Goal: Task Accomplishment & Management: Complete application form

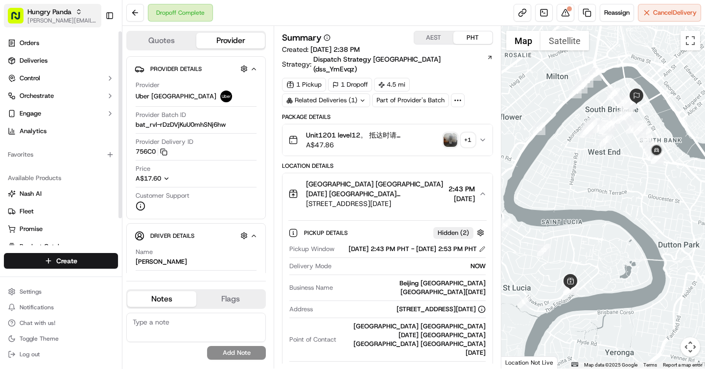
click at [66, 20] on span "[PERSON_NAME][EMAIL_ADDRESS][DOMAIN_NAME]" at bounding box center [62, 21] width 70 height 8
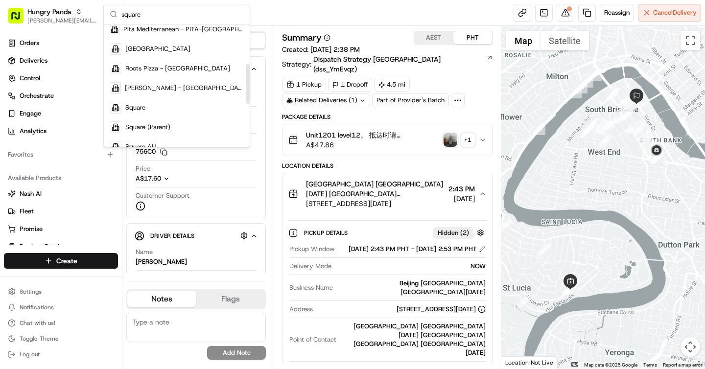
scroll to position [140, 0]
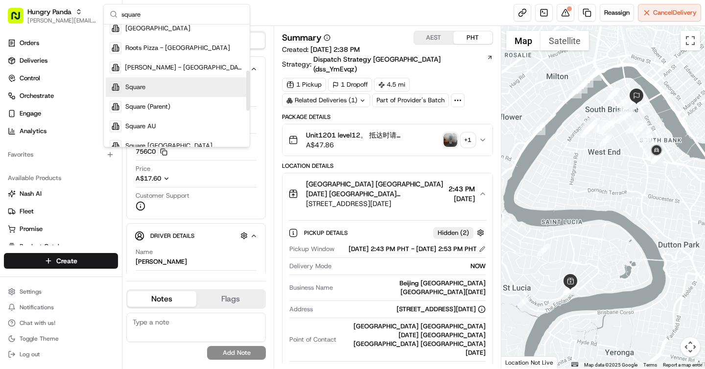
type input "square"
click at [152, 85] on div "Square" at bounding box center [177, 87] width 142 height 20
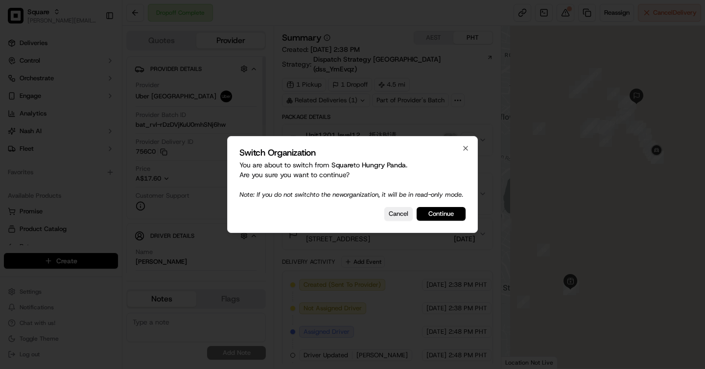
click at [50, 62] on div at bounding box center [352, 184] width 705 height 369
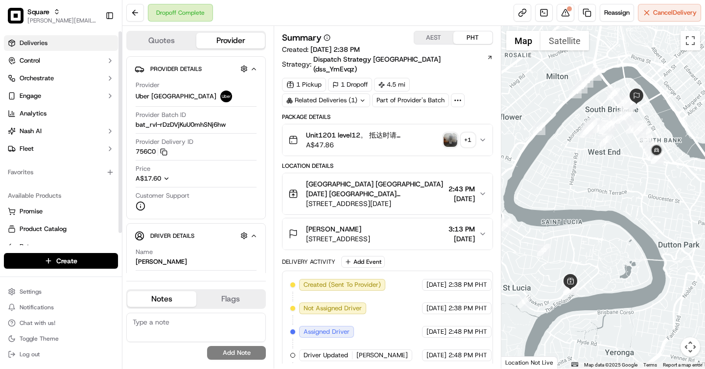
click at [59, 44] on link "Deliveries" at bounding box center [61, 43] width 114 height 16
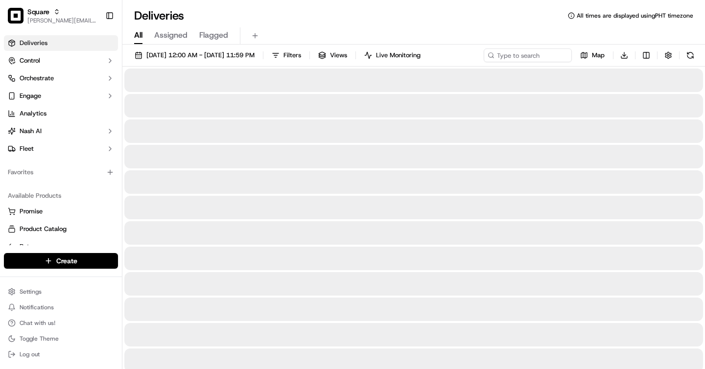
click at [140, 41] on span "All" at bounding box center [138, 35] width 8 height 12
click at [516, 57] on input at bounding box center [514, 55] width 118 height 14
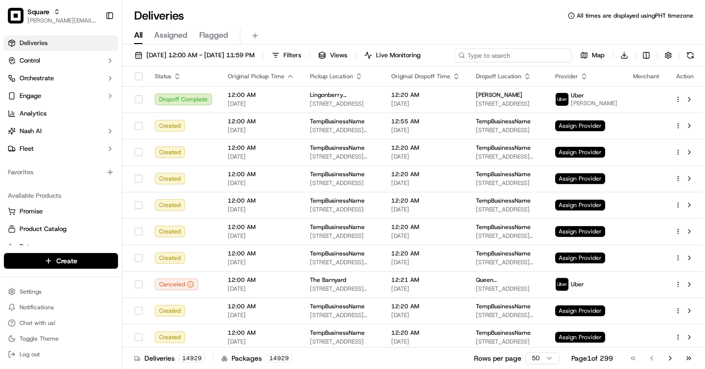
click at [455, 62] on input at bounding box center [514, 55] width 118 height 14
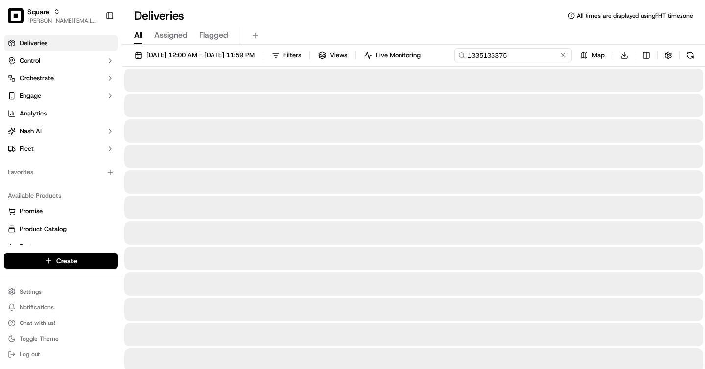
type input "1335133375"
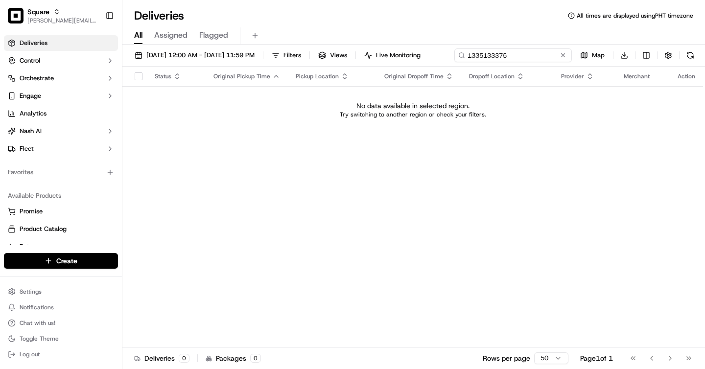
click at [455, 62] on input "1335133375" at bounding box center [514, 55] width 118 height 14
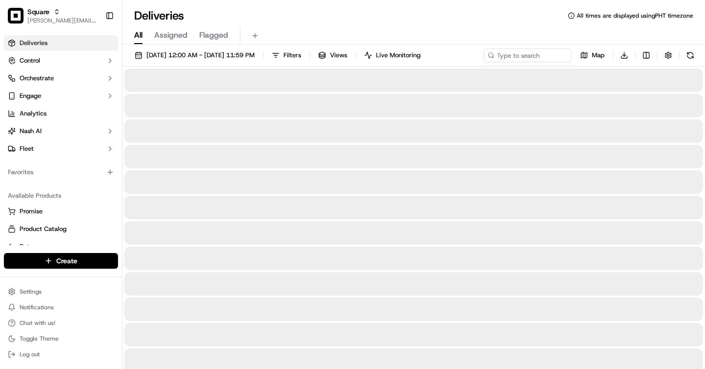
click at [221, 7] on div "Deliveries All times are displayed using PHT timezone All Assigned Flagged 09/1…" at bounding box center [413, 184] width 583 height 369
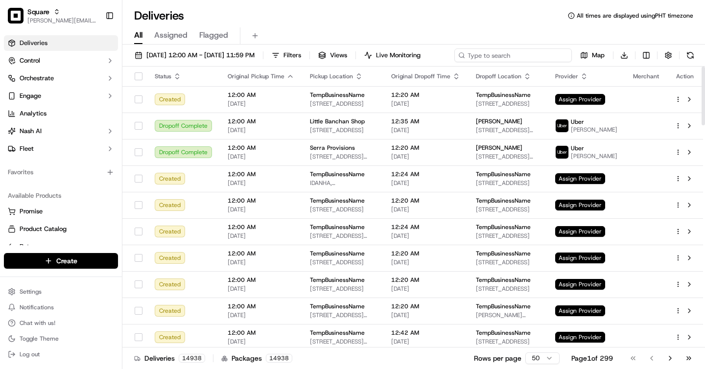
click at [534, 56] on input at bounding box center [514, 55] width 118 height 14
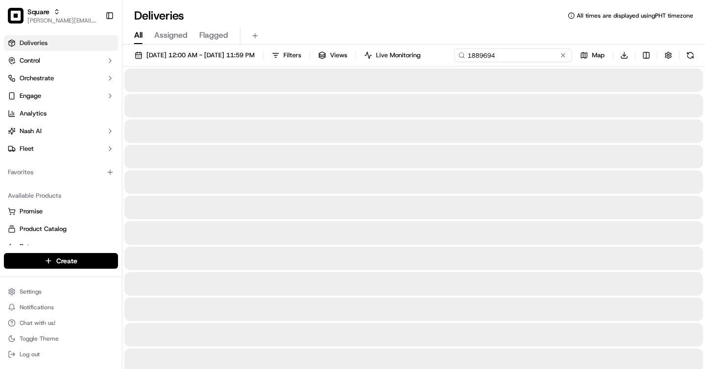
type input "1889694"
click at [282, 8] on div "Deliveries All times are displayed using PHT timezone" at bounding box center [413, 16] width 583 height 16
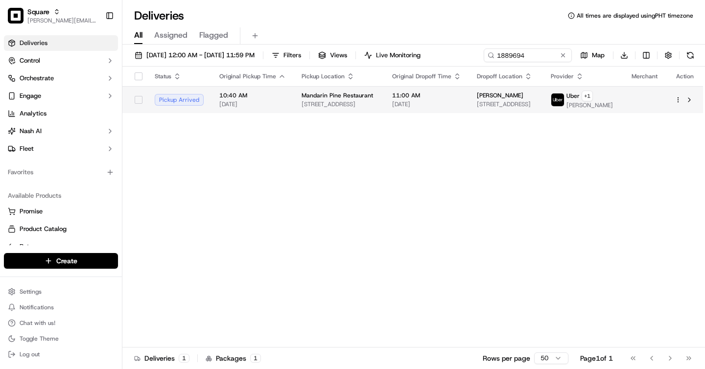
click at [370, 102] on span "833 21st St, Lewiston, ID 83501, USA" at bounding box center [339, 104] width 75 height 8
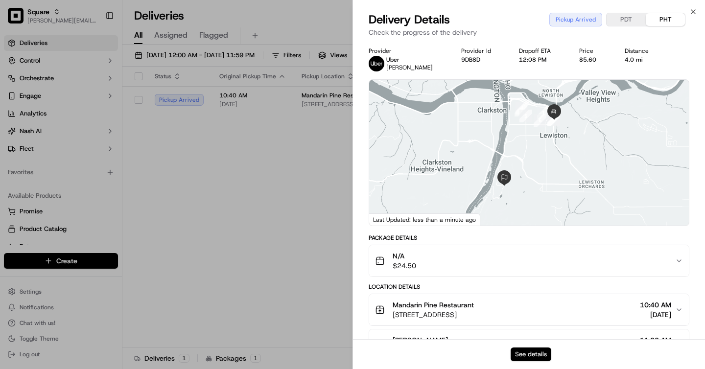
click at [523, 352] on button "See details" at bounding box center [531, 355] width 41 height 14
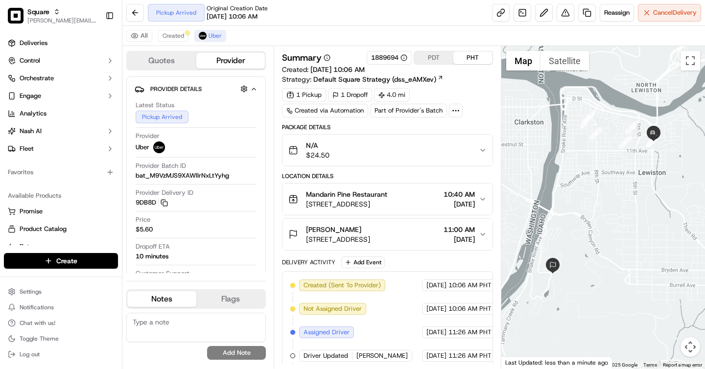
click at [436, 57] on button "PDT" at bounding box center [433, 57] width 39 height 13
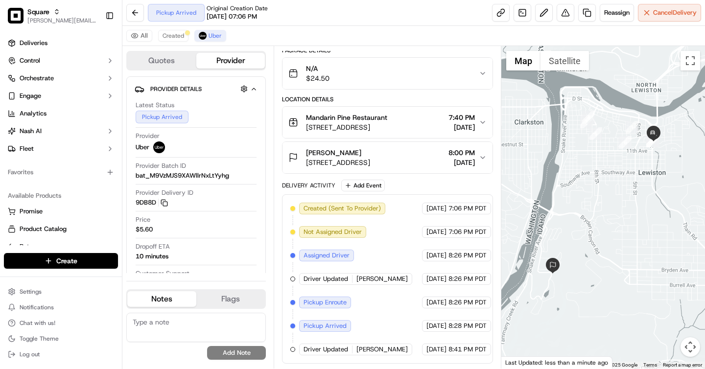
click at [370, 165] on span "3630 Country Club Ct, Lewiston, ID 83501, USA" at bounding box center [338, 163] width 64 height 10
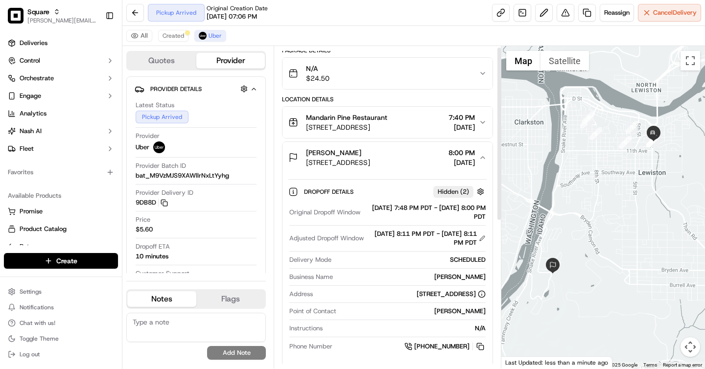
scroll to position [0, 0]
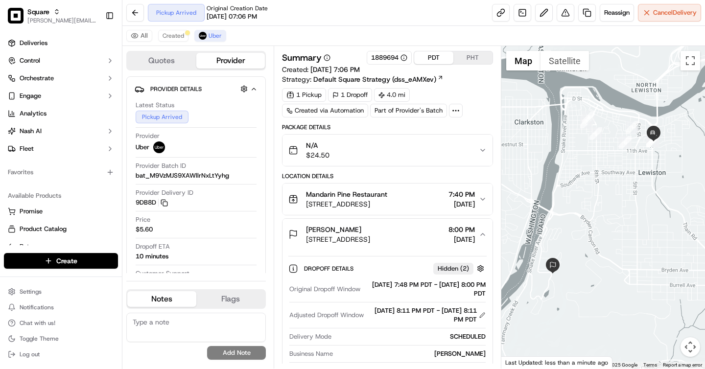
click at [458, 73] on div "Summary 1889694 PDT PHT Created: 09/16/2025 7:06 PM Strategy: Default Square St…" at bounding box center [387, 67] width 211 height 33
click at [676, 15] on span "Cancel Delivery" at bounding box center [675, 12] width 44 height 9
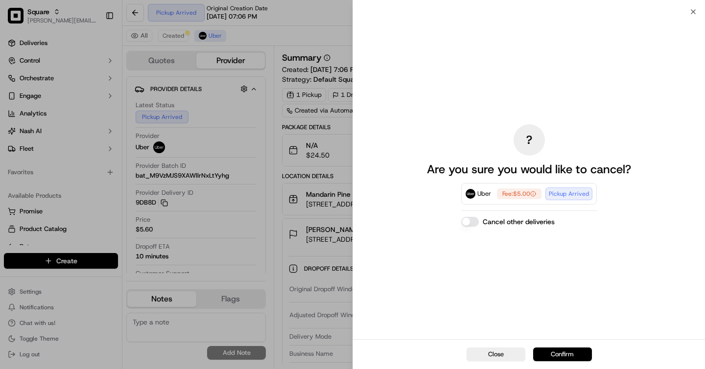
click at [570, 353] on button "Confirm" at bounding box center [562, 355] width 59 height 14
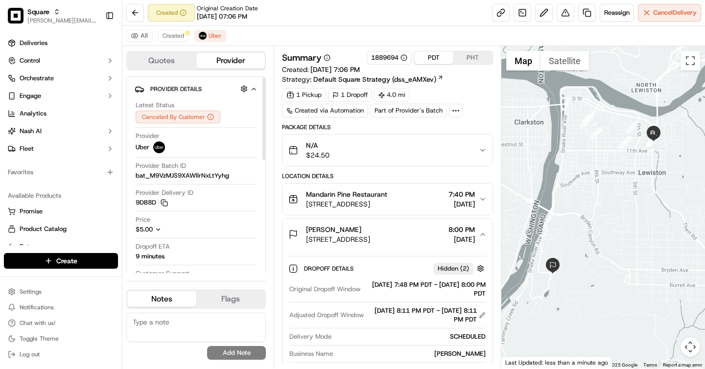
scroll to position [156, 0]
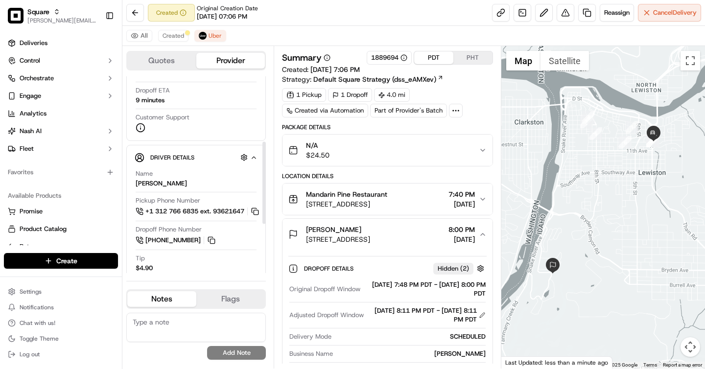
click at [384, 145] on div "N/A $24.50" at bounding box center [384, 151] width 190 height 20
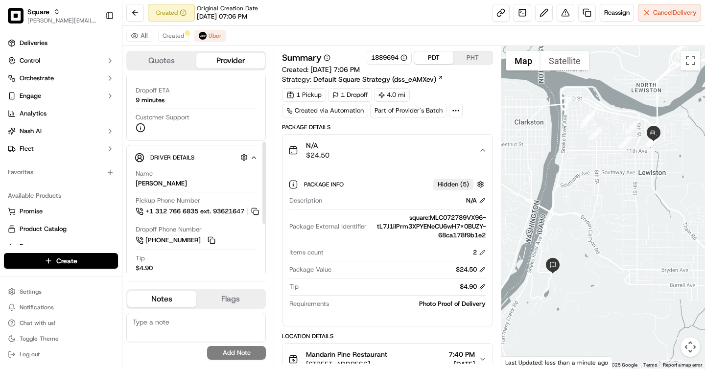
scroll to position [0, 0]
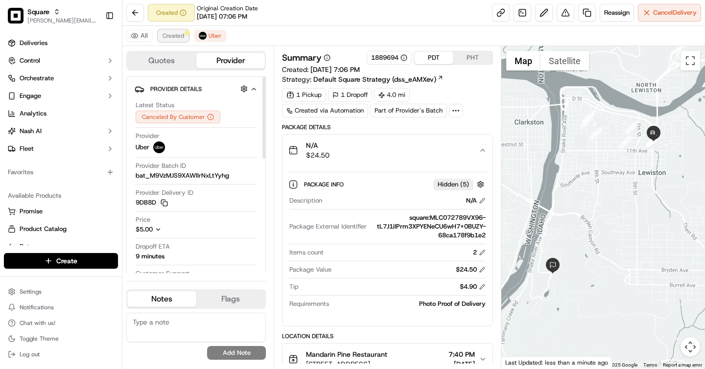
click at [175, 35] on span "Created" at bounding box center [174, 36] width 22 height 8
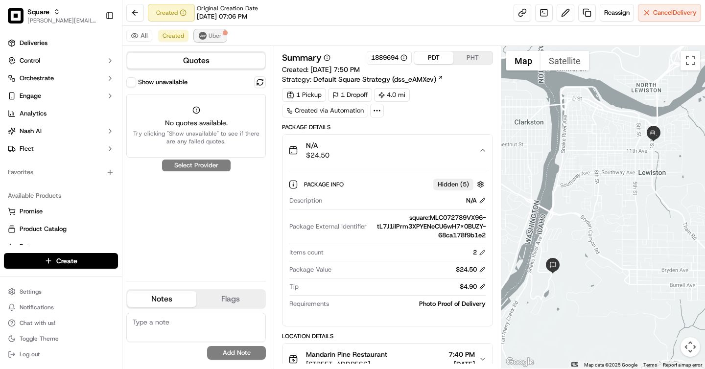
click at [209, 33] on span "Uber" at bounding box center [215, 36] width 13 height 8
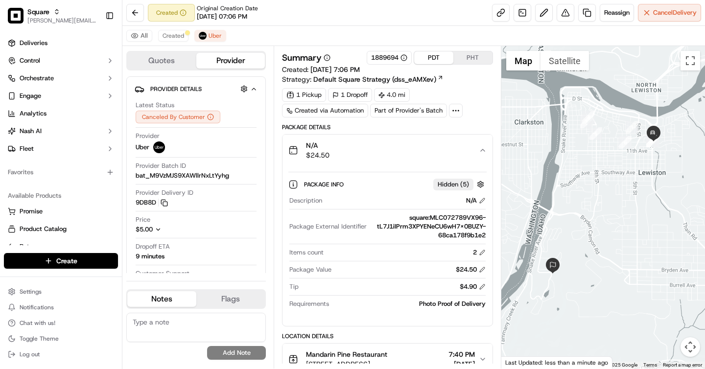
click at [468, 57] on button "PHT" at bounding box center [473, 57] width 39 height 13
click at [437, 57] on button "PDT" at bounding box center [433, 57] width 39 height 13
click at [466, 59] on button "PHT" at bounding box center [473, 57] width 39 height 13
click at [431, 58] on button "PDT" at bounding box center [433, 57] width 39 height 13
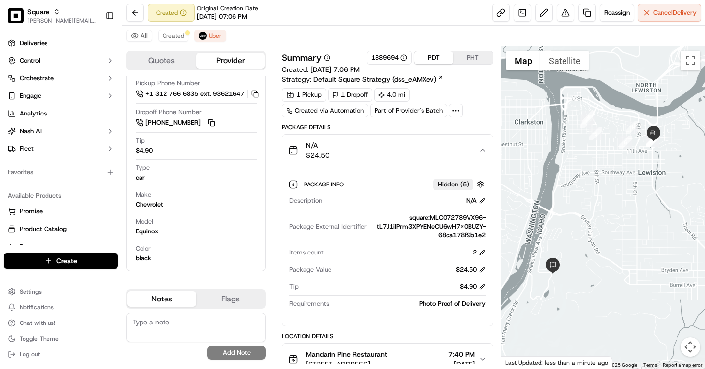
click at [464, 61] on button "PHT" at bounding box center [473, 57] width 39 height 13
click at [436, 60] on button "PDT" at bounding box center [433, 57] width 39 height 13
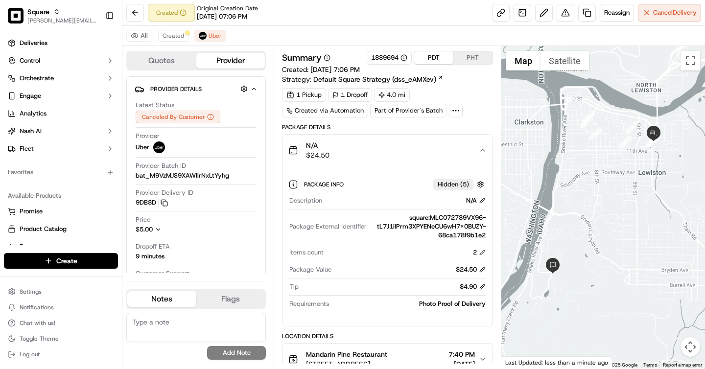
click at [477, 87] on div "Summary 1889694 PDT PHT Created: 09/16/2025 7:06 PM Strategy: Default Square St…" at bounding box center [387, 84] width 211 height 67
click at [172, 58] on button "Quotes" at bounding box center [161, 61] width 69 height 16
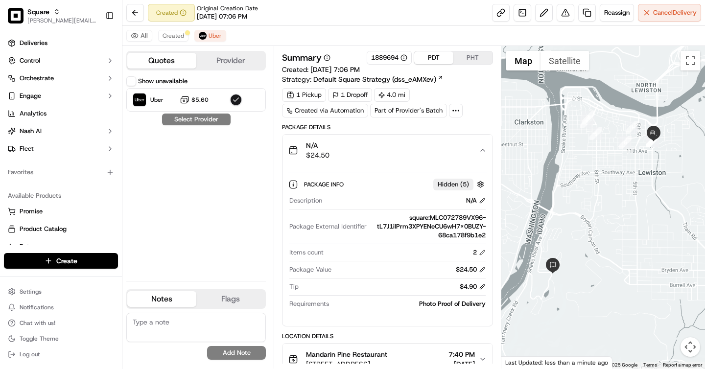
click at [230, 55] on button "Provider" at bounding box center [230, 61] width 69 height 16
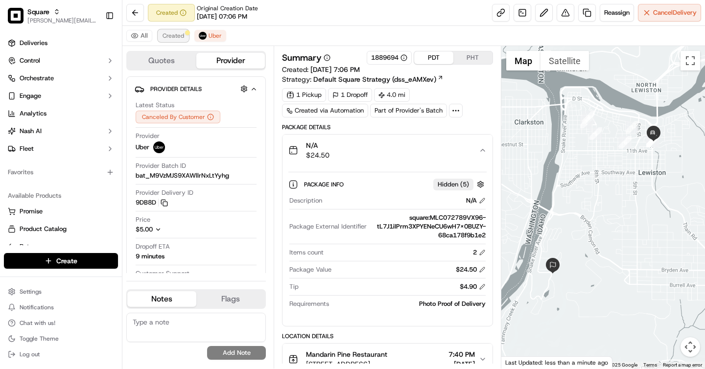
click at [178, 33] on span "Created" at bounding box center [174, 36] width 22 height 8
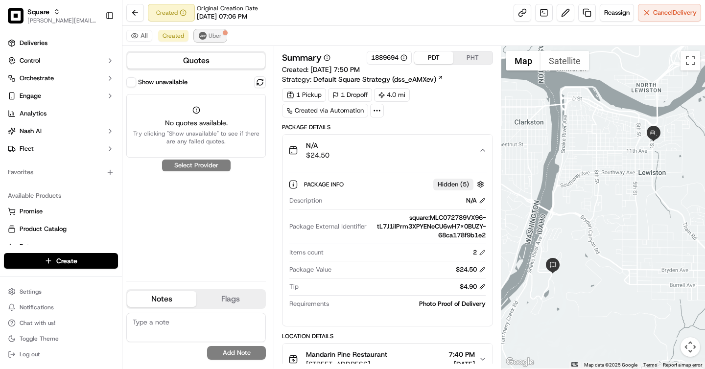
click at [209, 32] on span "Uber" at bounding box center [215, 36] width 13 height 8
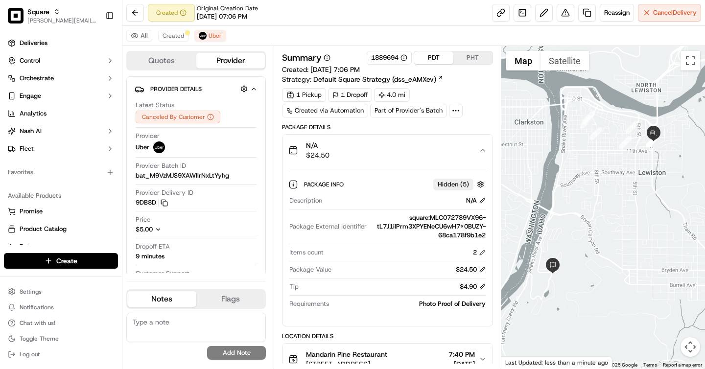
click at [479, 62] on button "PHT" at bounding box center [473, 57] width 39 height 13
click at [437, 61] on button "PDT" at bounding box center [433, 57] width 39 height 13
click at [479, 54] on button "PHT" at bounding box center [473, 57] width 39 height 13
click at [438, 59] on button "PDT" at bounding box center [433, 57] width 39 height 13
click at [175, 38] on span "Created" at bounding box center [174, 36] width 22 height 8
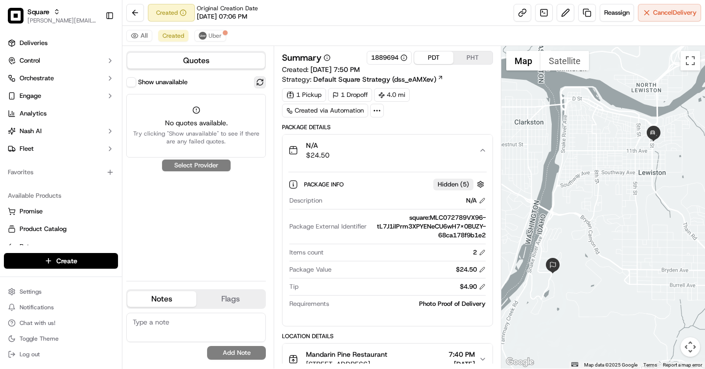
click at [262, 86] on button at bounding box center [260, 82] width 12 height 12
click at [133, 78] on button "Show unavailable" at bounding box center [131, 82] width 10 height 10
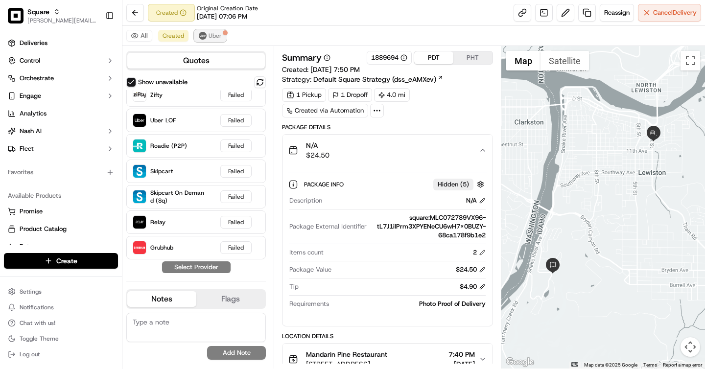
click at [212, 35] on span "Uber" at bounding box center [215, 36] width 13 height 8
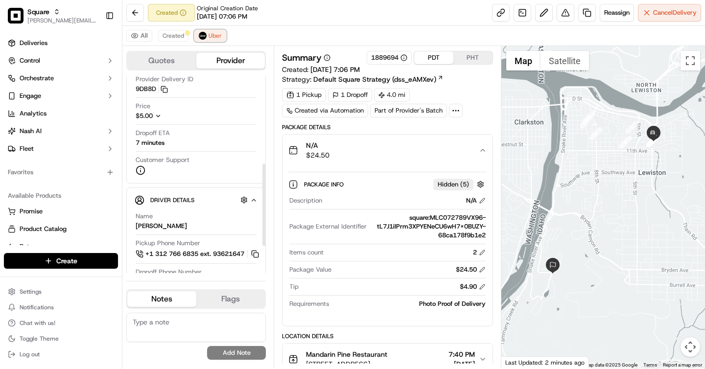
scroll to position [251, 0]
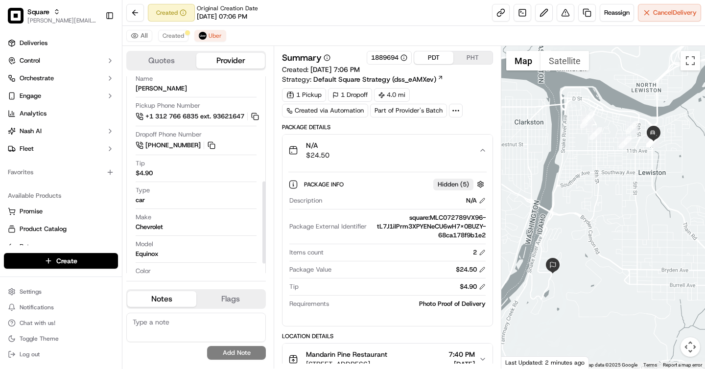
click at [390, 161] on button "N/A $24.50" at bounding box center [388, 150] width 210 height 31
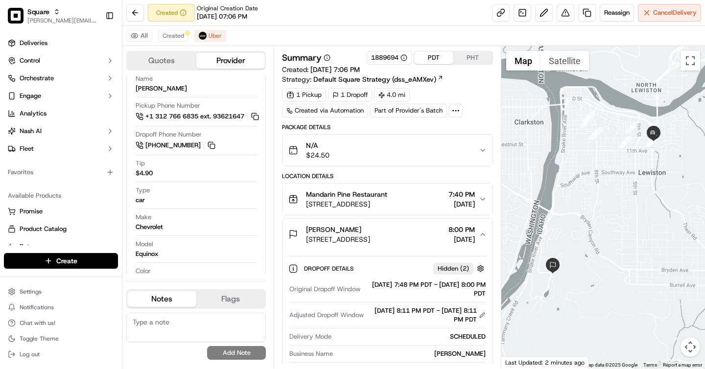
click at [390, 161] on button "N/A $24.50" at bounding box center [388, 150] width 210 height 31
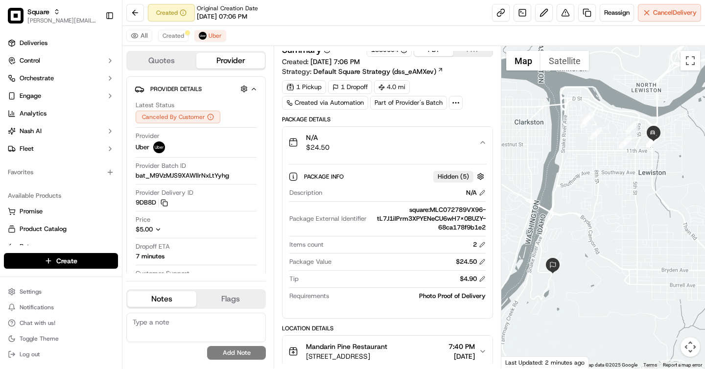
scroll to position [0, 0]
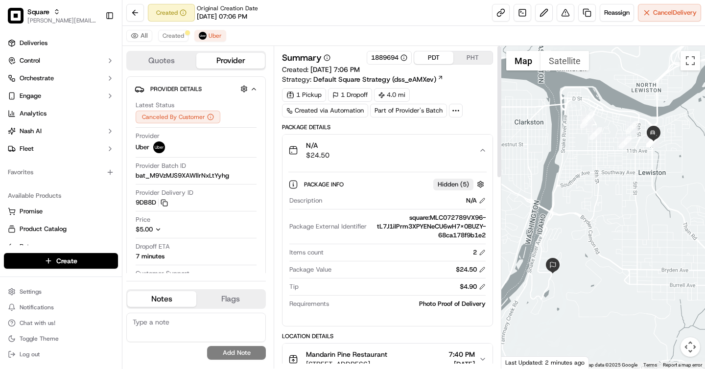
click at [474, 54] on button "PHT" at bounding box center [473, 57] width 39 height 13
click at [434, 54] on button "PDT" at bounding box center [433, 57] width 39 height 13
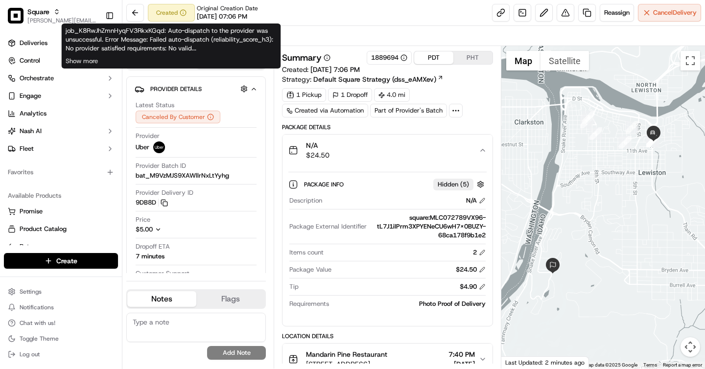
click at [168, 32] on div "job_K8RwJhZmnHyqFV3RkxKGqd: Auto-dispatch to the provider was unsuccessful. Err…" at bounding box center [171, 46] width 219 height 45
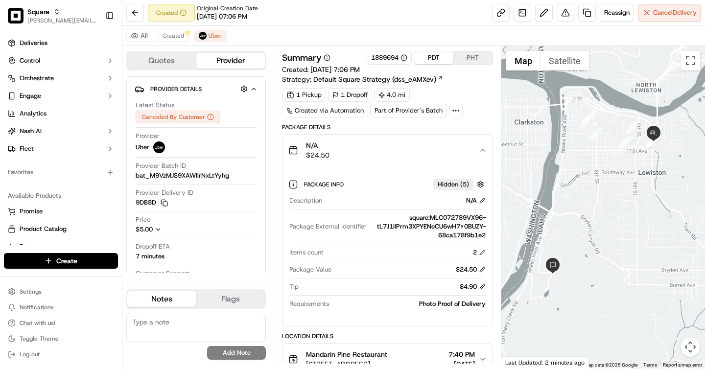
click at [364, 31] on div "All Created Uber" at bounding box center [413, 36] width 583 height 20
click at [171, 35] on span "Created" at bounding box center [174, 36] width 22 height 8
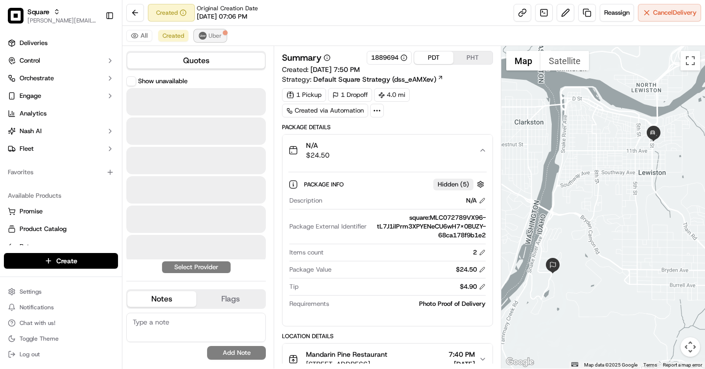
click at [207, 35] on button "Uber" at bounding box center [210, 36] width 32 height 12
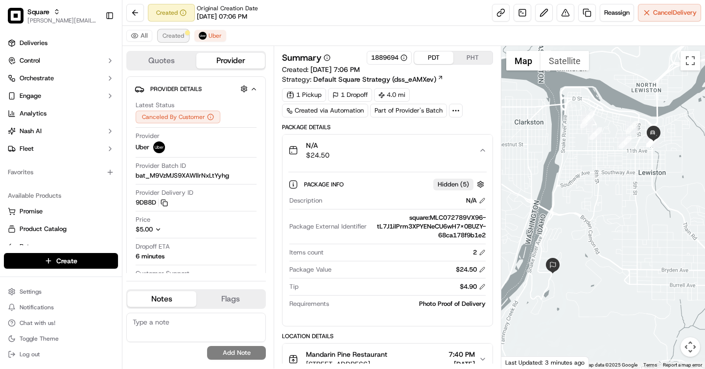
click at [172, 35] on span "Created" at bounding box center [174, 36] width 22 height 8
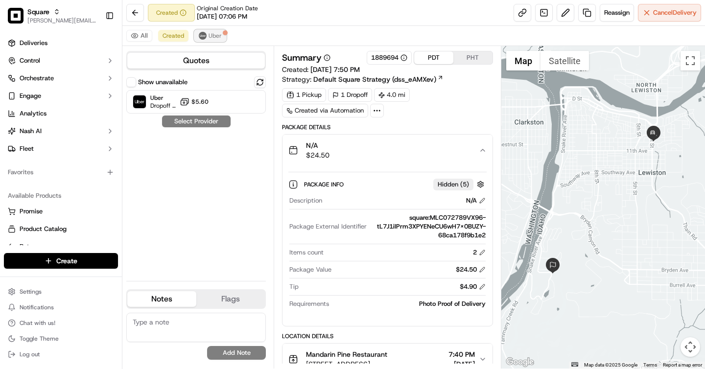
click at [213, 35] on span "Uber" at bounding box center [215, 36] width 13 height 8
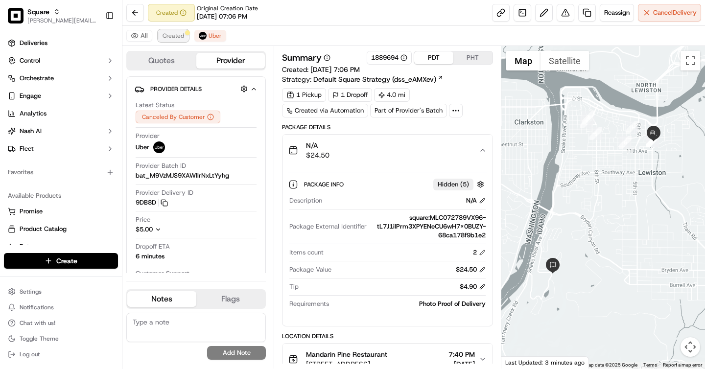
click at [178, 36] on span "Created" at bounding box center [174, 36] width 22 height 8
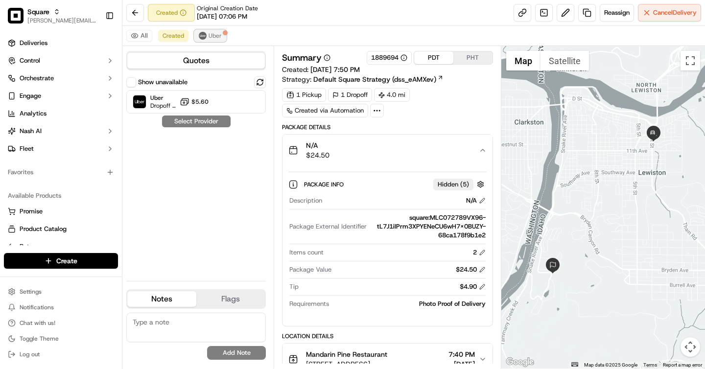
click at [215, 34] on span "Uber" at bounding box center [215, 36] width 13 height 8
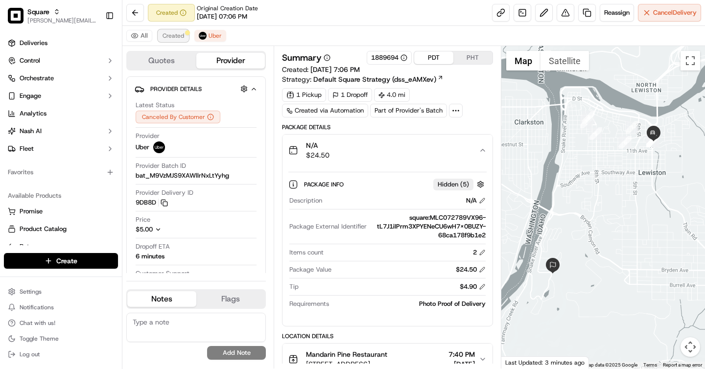
click at [177, 34] on span "Created" at bounding box center [174, 36] width 22 height 8
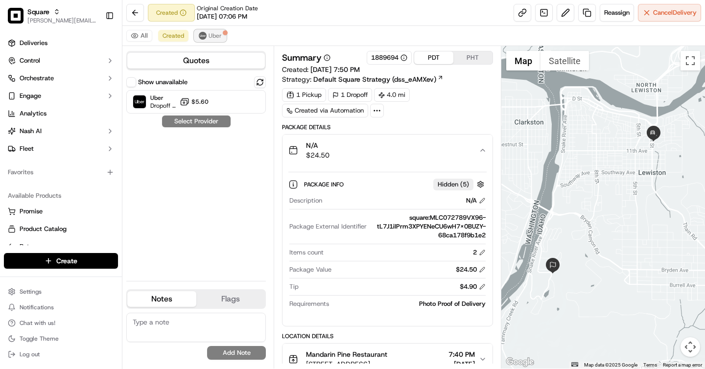
click at [207, 36] on button "Uber" at bounding box center [210, 36] width 32 height 12
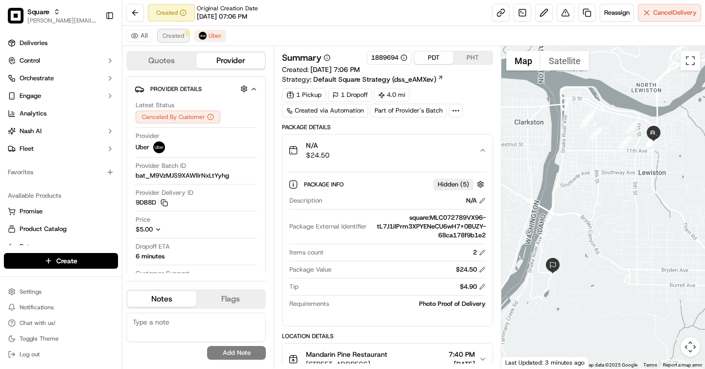
click at [177, 37] on span "Created" at bounding box center [174, 36] width 22 height 8
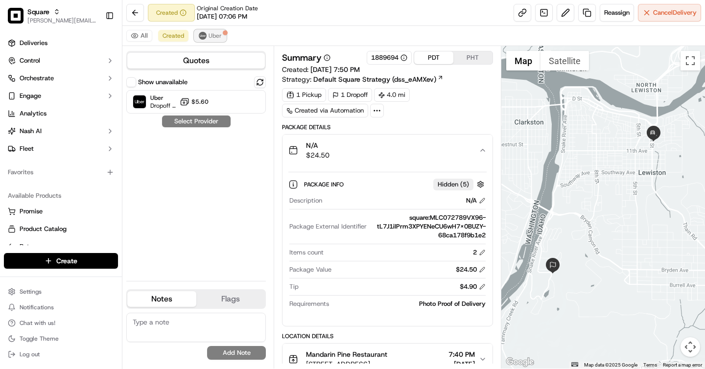
click at [211, 31] on button "Uber" at bounding box center [210, 36] width 32 height 12
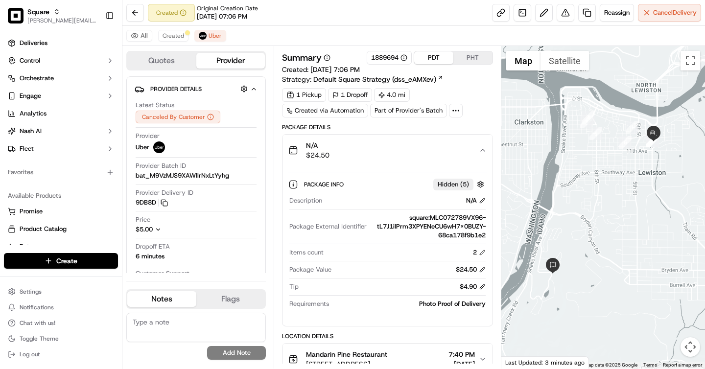
click at [478, 61] on button "PHT" at bounding box center [473, 57] width 39 height 13
click at [435, 56] on button "PDT" at bounding box center [433, 57] width 39 height 13
click at [464, 56] on button "PHT" at bounding box center [473, 57] width 39 height 13
click at [419, 58] on button "PDT" at bounding box center [433, 57] width 39 height 13
click at [471, 54] on button "PHT" at bounding box center [473, 57] width 39 height 13
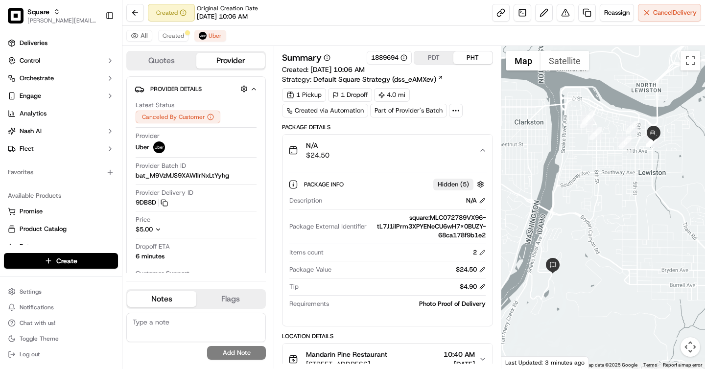
click at [439, 54] on button "PDT" at bounding box center [433, 57] width 39 height 13
click at [462, 53] on button "PHT" at bounding box center [473, 57] width 39 height 13
click at [428, 58] on button "PDT" at bounding box center [433, 57] width 39 height 13
click at [51, 47] on link "Deliveries" at bounding box center [61, 43] width 114 height 16
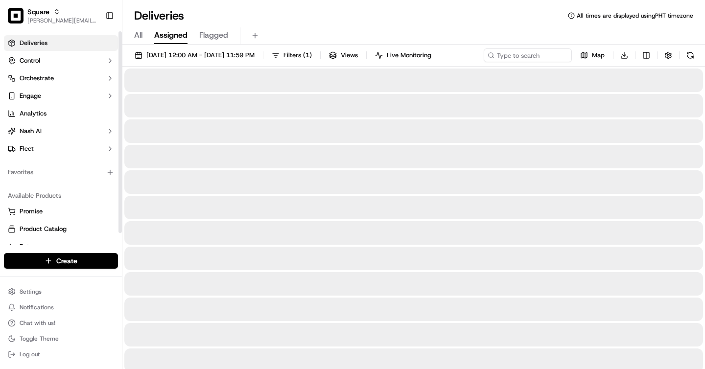
click at [139, 31] on span "All" at bounding box center [138, 35] width 8 height 12
click at [174, 31] on span "Assigned" at bounding box center [170, 35] width 33 height 12
click at [137, 33] on span "All" at bounding box center [138, 35] width 8 height 12
click at [160, 32] on span "Assigned" at bounding box center [170, 35] width 33 height 12
click at [141, 33] on span "All" at bounding box center [138, 35] width 8 height 12
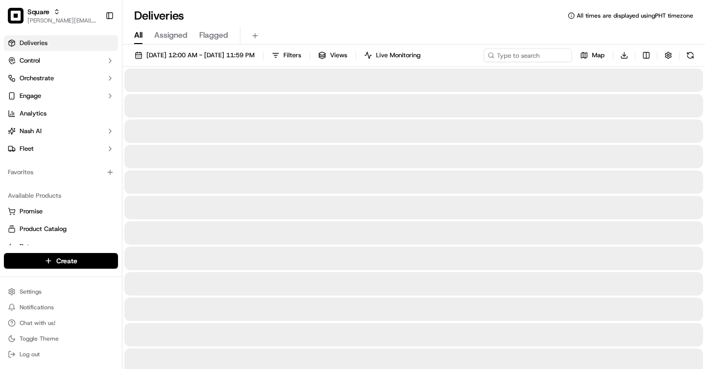
click at [172, 31] on span "Assigned" at bounding box center [170, 35] width 33 height 12
click at [139, 35] on span "All" at bounding box center [138, 35] width 8 height 12
click at [426, 25] on div "All Assigned Flagged" at bounding box center [413, 34] width 583 height 21
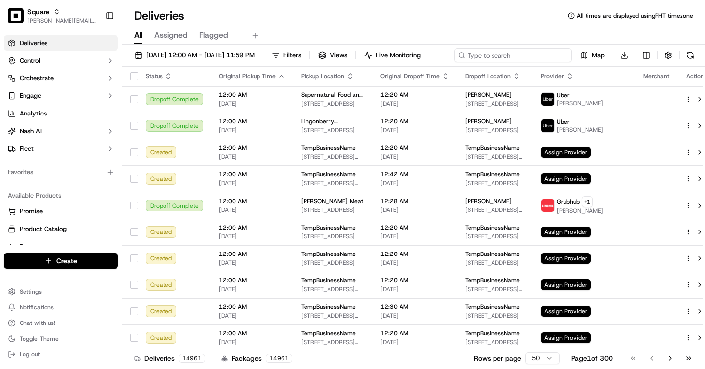
click at [499, 50] on input at bounding box center [514, 55] width 118 height 14
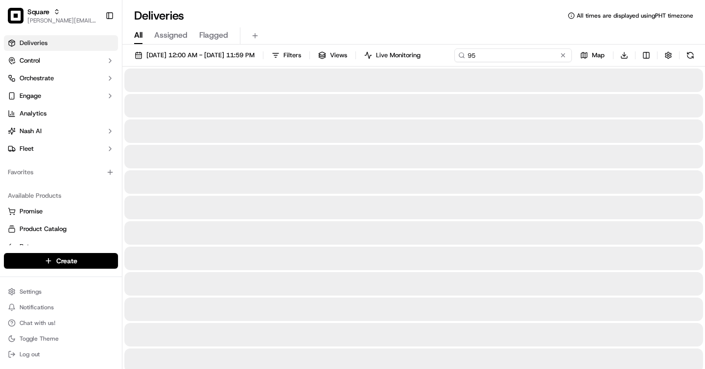
type input "9"
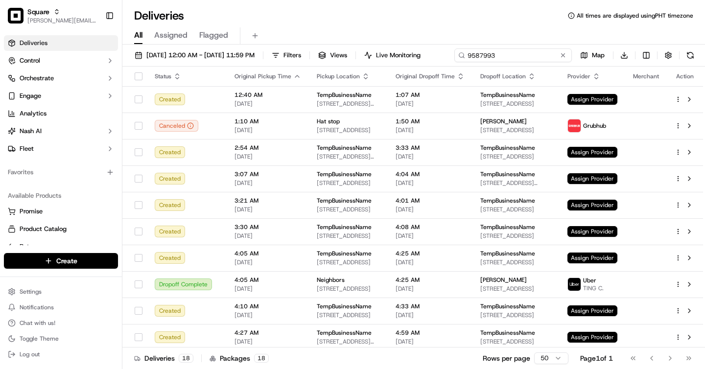
type input "9587993"
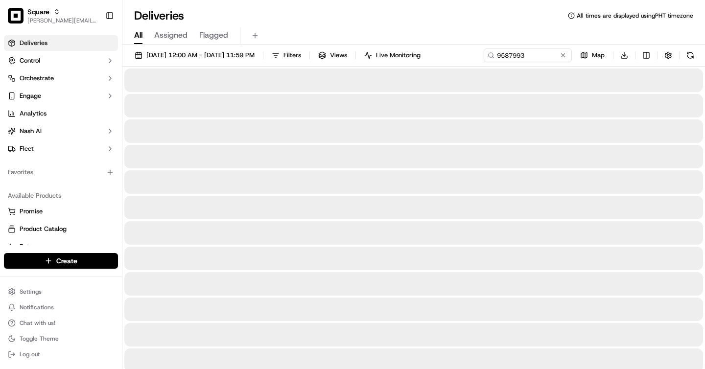
click at [287, 24] on div "All Assigned Flagged" at bounding box center [413, 34] width 583 height 21
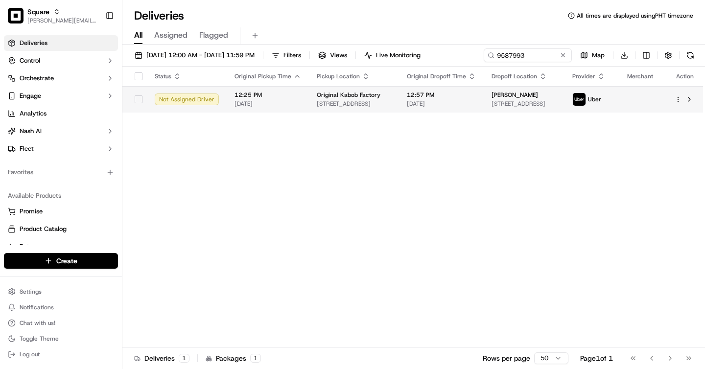
click at [434, 94] on span "12:57 PM" at bounding box center [441, 95] width 69 height 8
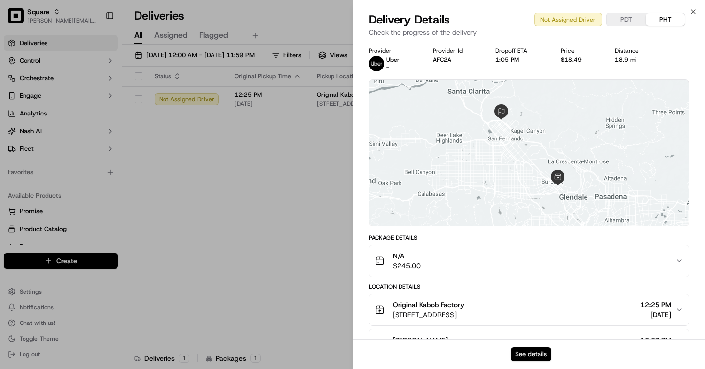
click at [524, 354] on button "See details" at bounding box center [531, 355] width 41 height 14
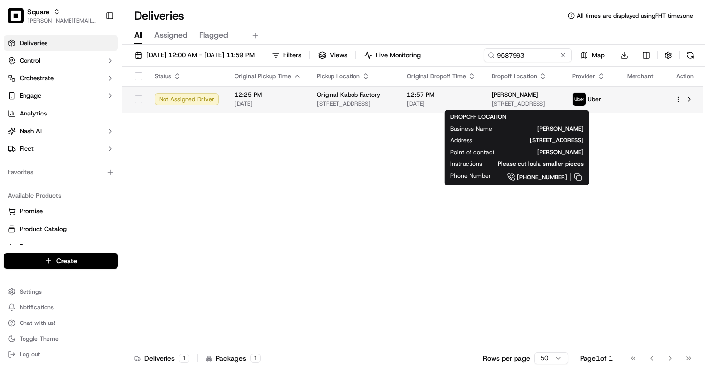
click at [633, 101] on td at bounding box center [644, 99] width 48 height 26
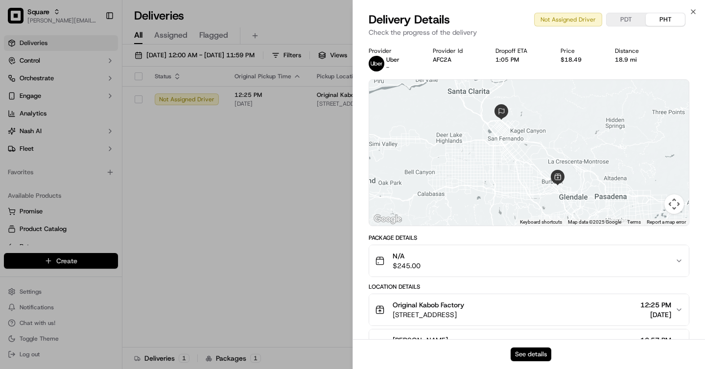
click at [524, 354] on button "See details" at bounding box center [531, 355] width 41 height 14
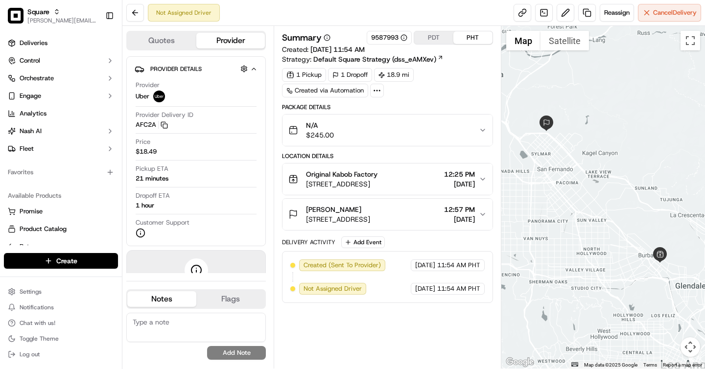
click at [432, 37] on button "PDT" at bounding box center [433, 37] width 39 height 13
click at [466, 38] on button "PHT" at bounding box center [473, 37] width 39 height 13
click at [425, 37] on button "PDT" at bounding box center [433, 37] width 39 height 13
click at [477, 38] on button "PHT" at bounding box center [473, 37] width 39 height 13
click at [431, 37] on button "PDT" at bounding box center [433, 37] width 39 height 13
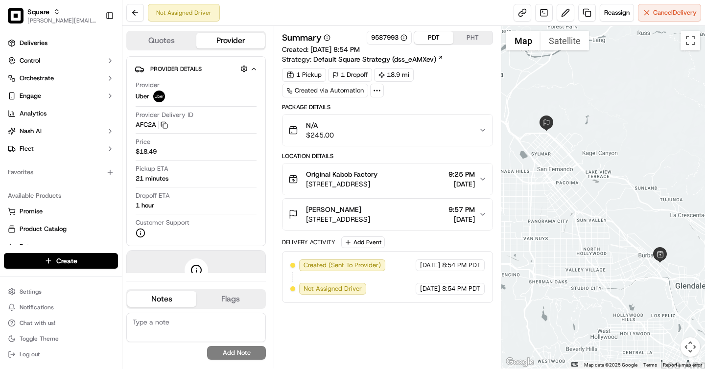
click at [465, 88] on div "1 Pickup 1 Dropoff 18.9 mi Created via Automation" at bounding box center [387, 82] width 211 height 29
click at [665, 16] on span "Cancel Delivery" at bounding box center [675, 12] width 44 height 9
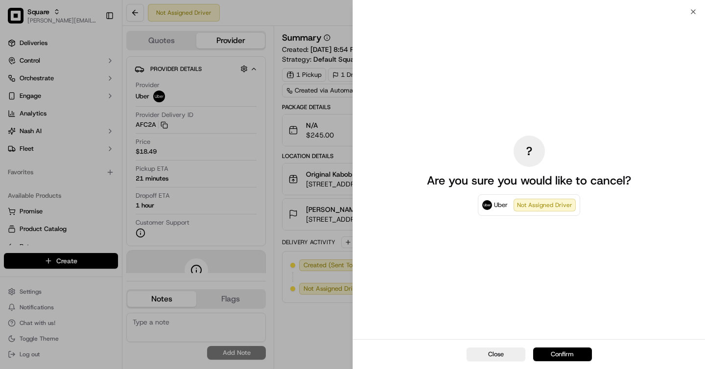
click at [569, 357] on button "Confirm" at bounding box center [562, 355] width 59 height 14
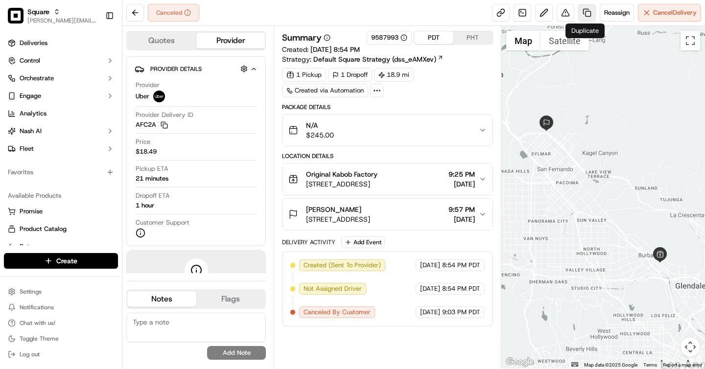
click at [587, 10] on link at bounding box center [588, 13] width 18 height 18
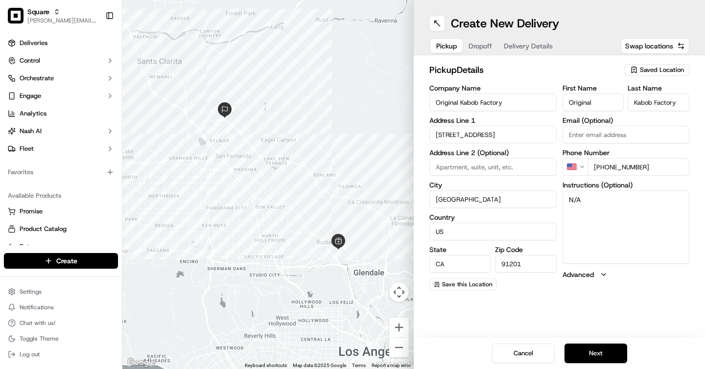
click at [535, 54] on div "Pickup Dropoff Delivery Details" at bounding box center [495, 46] width 130 height 18
click at [526, 46] on span "Delivery Details" at bounding box center [528, 46] width 49 height 10
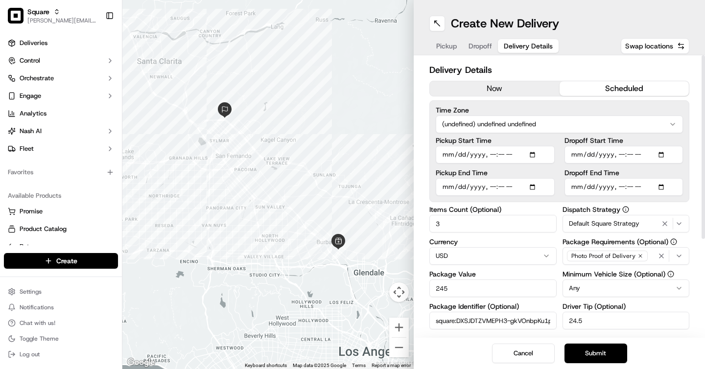
click at [563, 123] on html "Square brigitte@usenash.com Toggle Sidebar Deliveries Control Orchestrate Engag…" at bounding box center [352, 184] width 705 height 369
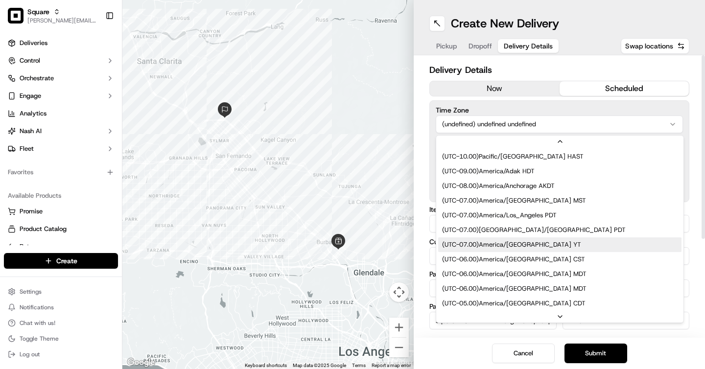
scroll to position [29, 0]
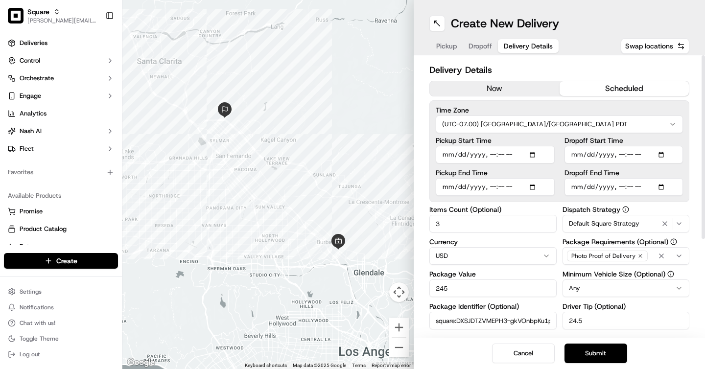
click at [586, 69] on h2 "Delivery Details" at bounding box center [560, 70] width 260 height 14
click at [591, 70] on h2 "Delivery Details" at bounding box center [560, 70] width 260 height 14
click at [532, 153] on input "Pickup Start Time" at bounding box center [495, 155] width 119 height 18
click at [587, 70] on h2 "Delivery Details" at bounding box center [560, 70] width 260 height 14
click at [491, 155] on input "Pickup Start Time" at bounding box center [495, 155] width 119 height 18
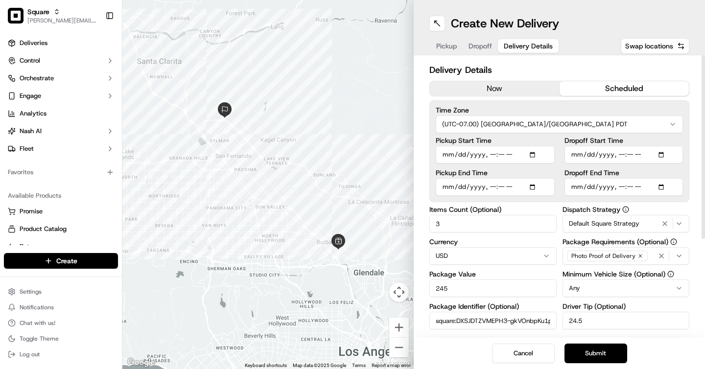
type input "2025-09-17T10:30"
click at [516, 188] on input "Pickup End Time" at bounding box center [495, 187] width 119 height 18
click at [599, 68] on h2 "Delivery Details" at bounding box center [560, 70] width 260 height 14
click at [645, 187] on input "Dropoff End Time" at bounding box center [624, 187] width 119 height 18
click at [622, 154] on input "Dropoff Start Time" at bounding box center [624, 155] width 119 height 18
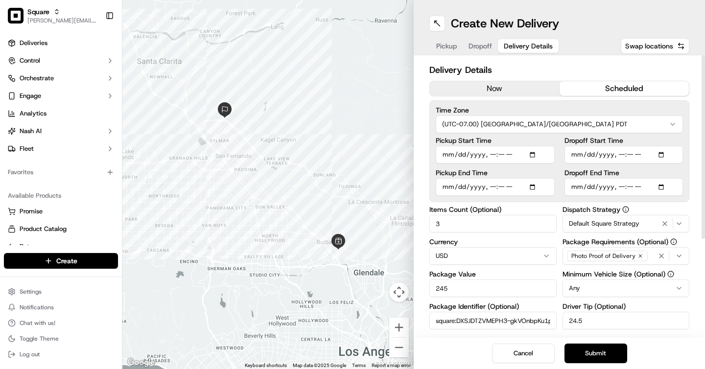
click at [643, 155] on input "Dropoff Start Time" at bounding box center [624, 155] width 119 height 18
type input "2025-09-17T11:00"
click at [581, 66] on h2 "Delivery Details" at bounding box center [560, 70] width 260 height 14
click at [575, 65] on h2 "Delivery Details" at bounding box center [560, 70] width 260 height 14
click at [534, 152] on input "Pickup Start Time" at bounding box center [495, 155] width 119 height 18
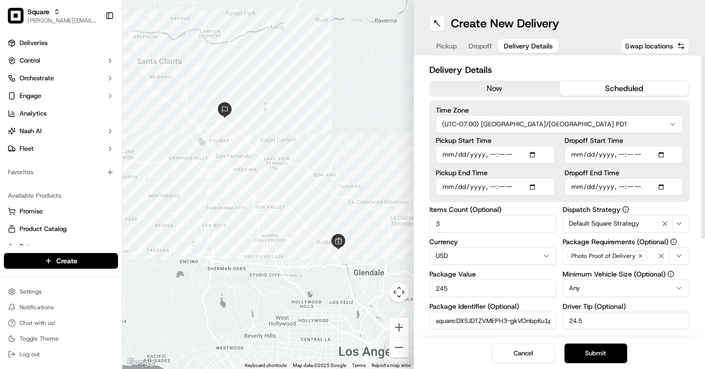
click at [577, 67] on h2 "Delivery Details" at bounding box center [560, 70] width 260 height 14
click at [662, 189] on input "Dropoff End Time" at bounding box center [624, 187] width 119 height 18
click at [690, 193] on div "Delivery Details now scheduled Time Zone (UTC-07.00) America/Los Angeles PDT Pi…" at bounding box center [559, 196] width 291 height 283
click at [620, 187] on input "Dropoff End Time" at bounding box center [624, 187] width 119 height 18
type input "2025-09-17T11:30"
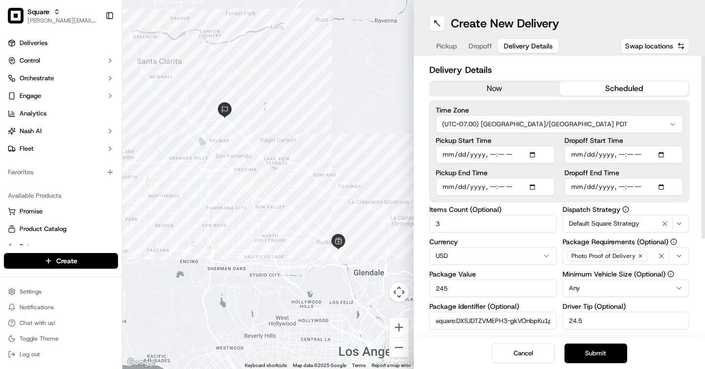
click at [693, 202] on div "Delivery Details now scheduled Time Zone (UTC-07.00) America/Los Angeles PDT Pi…" at bounding box center [559, 196] width 291 height 283
click at [491, 155] on input "Pickup Start Time" at bounding box center [495, 155] width 119 height 18
click at [563, 109] on label "Time Zone" at bounding box center [559, 110] width 247 height 7
click at [491, 154] on input "Pickup Start Time" at bounding box center [495, 155] width 119 height 18
click at [505, 154] on input "Pickup Start Time" at bounding box center [495, 155] width 119 height 18
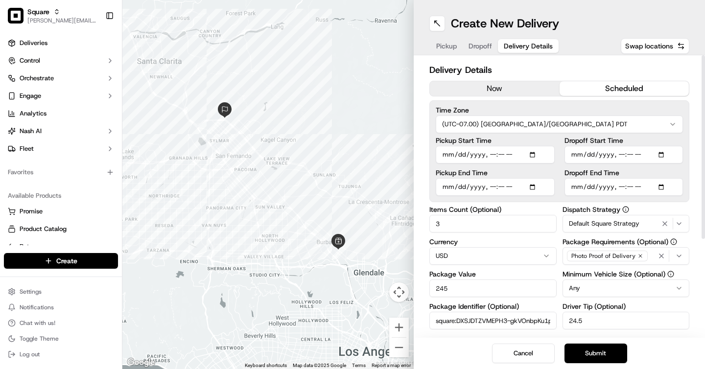
type input "2025-09-17T10:15"
click at [626, 67] on h2 "Delivery Details" at bounding box center [560, 70] width 260 height 14
click at [620, 155] on input "Dropoff Start Time" at bounding box center [624, 155] width 119 height 18
type input "2025-09-17T10:30"
click at [679, 110] on label "Time Zone" at bounding box center [559, 110] width 247 height 7
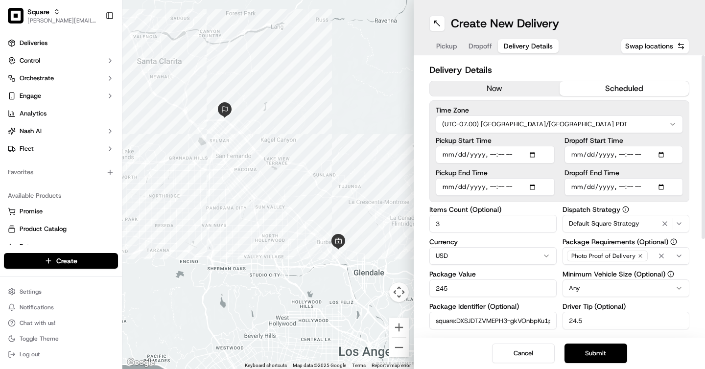
click at [691, 109] on div "Delivery Details now scheduled Time Zone (UTC-07.00) America/Los Angeles PDT Pi…" at bounding box center [559, 196] width 291 height 283
click at [623, 153] on input "Dropoff Start Time" at bounding box center [624, 155] width 119 height 18
click at [629, 153] on input "Dropoff Start Time" at bounding box center [624, 155] width 119 height 18
click at [621, 154] on input "Dropoff Start Time" at bounding box center [624, 155] width 119 height 18
click at [631, 156] on input "Dropoff Start Time" at bounding box center [624, 155] width 119 height 18
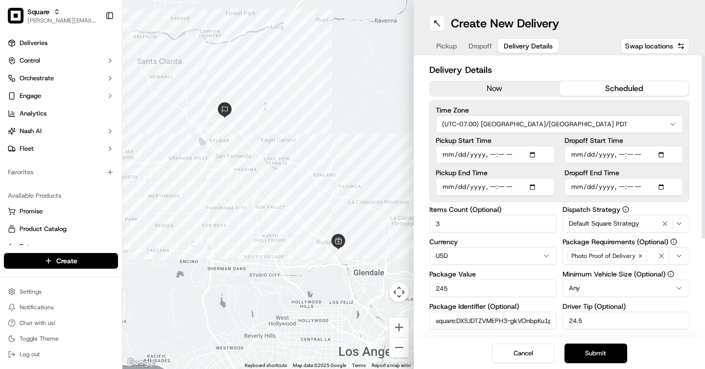
click at [630, 186] on input "Dropoff End Time" at bounding box center [624, 187] width 119 height 18
type input "2025-09-17T11:00"
click at [630, 158] on input "Dropoff Start Time" at bounding box center [624, 155] width 119 height 18
type input "2025-09-17T10:35"
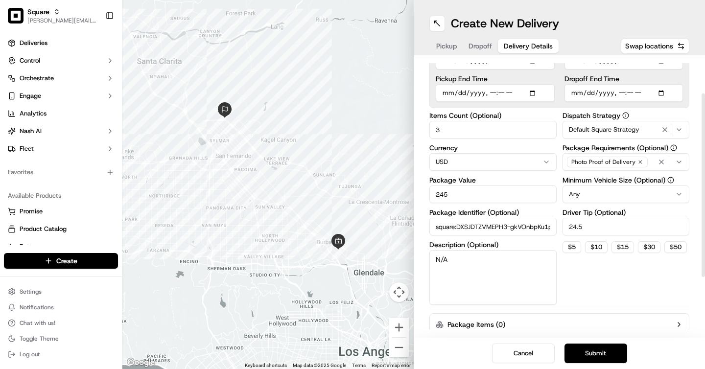
scroll to position [0, 0]
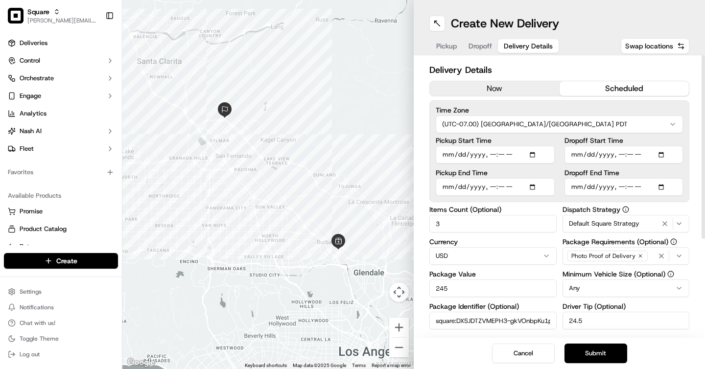
click at [692, 119] on div "Delivery Details now scheduled Time Zone (UTC-07.00) America/Los Angeles PDT Pi…" at bounding box center [559, 196] width 291 height 283
click at [601, 357] on button "Submit" at bounding box center [596, 354] width 63 height 20
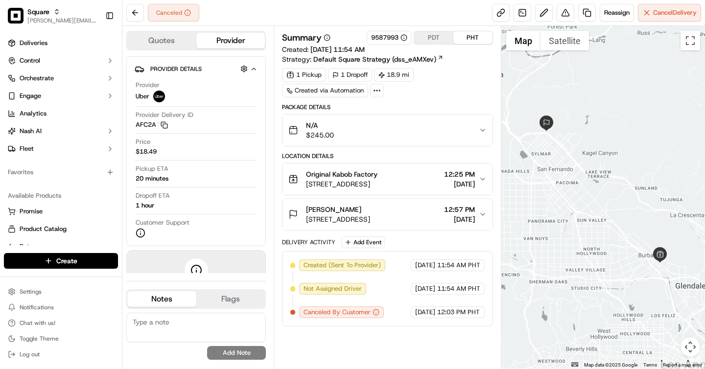
click at [436, 42] on button "PDT" at bounding box center [433, 37] width 39 height 13
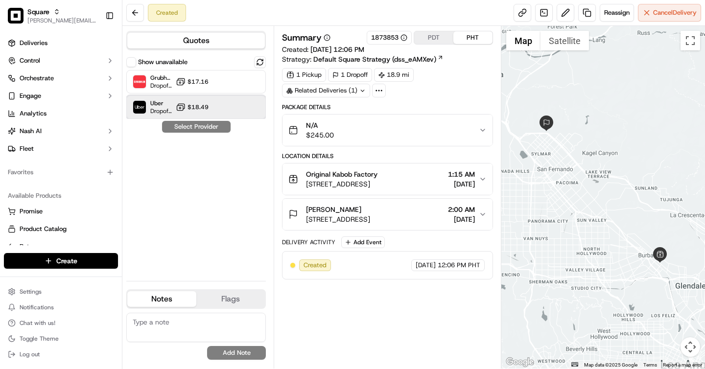
click at [233, 102] on div at bounding box center [236, 107] width 12 height 12
click at [209, 123] on button "Assign Provider" at bounding box center [197, 127] width 70 height 12
